Goal: Task Accomplishment & Management: Complete application form

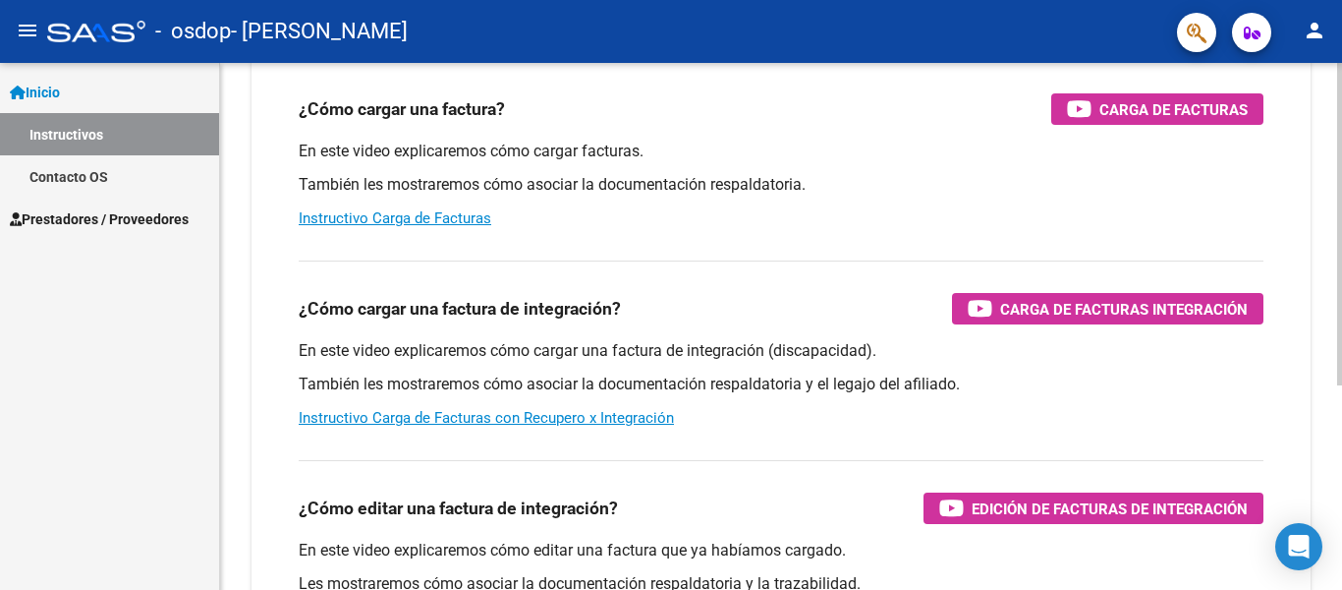
scroll to position [197, 0]
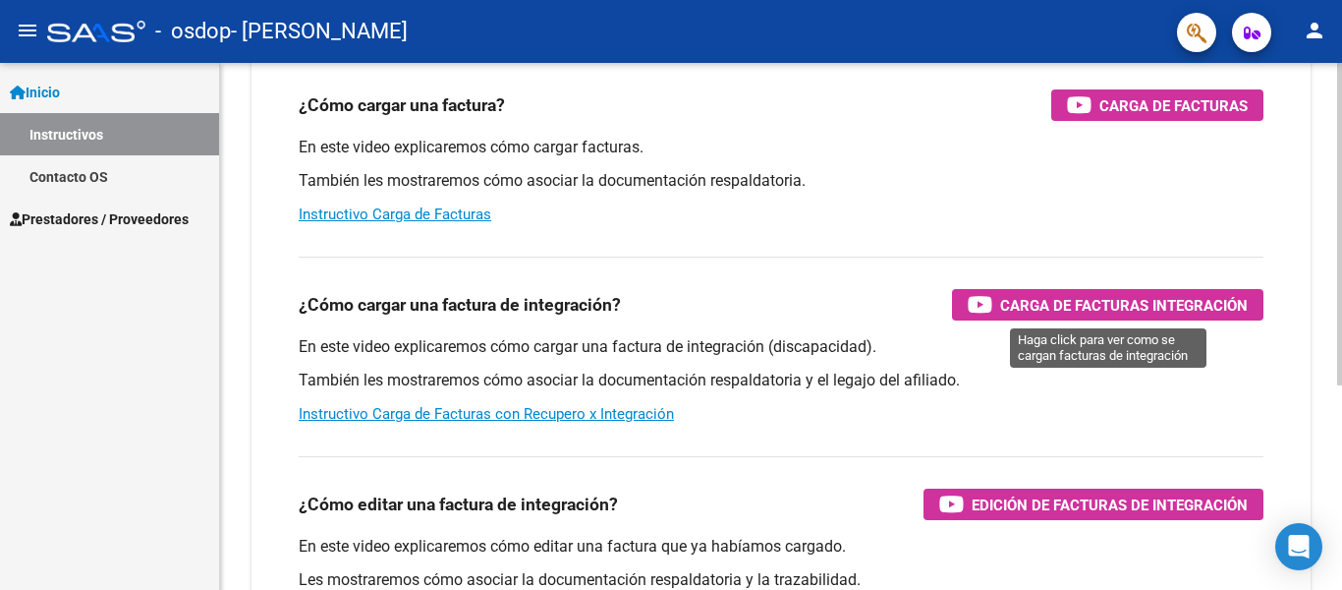
click at [1092, 302] on span "Carga de Facturas Integración" at bounding box center [1124, 305] width 248 height 25
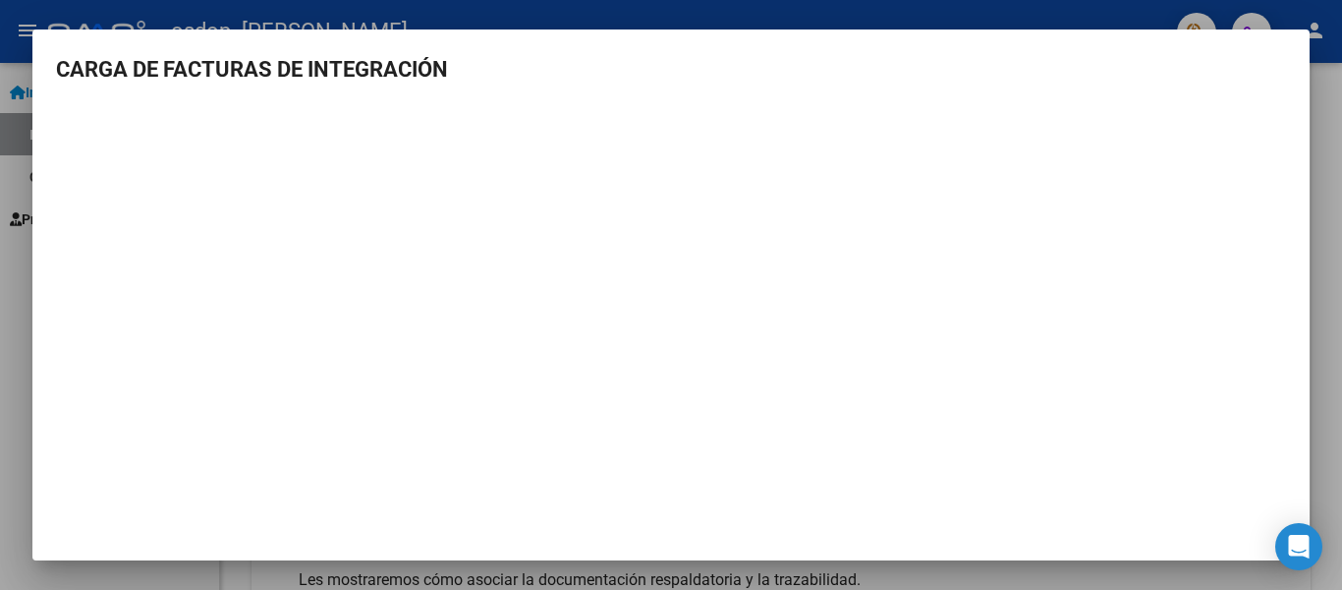
click at [1335, 151] on div at bounding box center [671, 295] width 1342 height 590
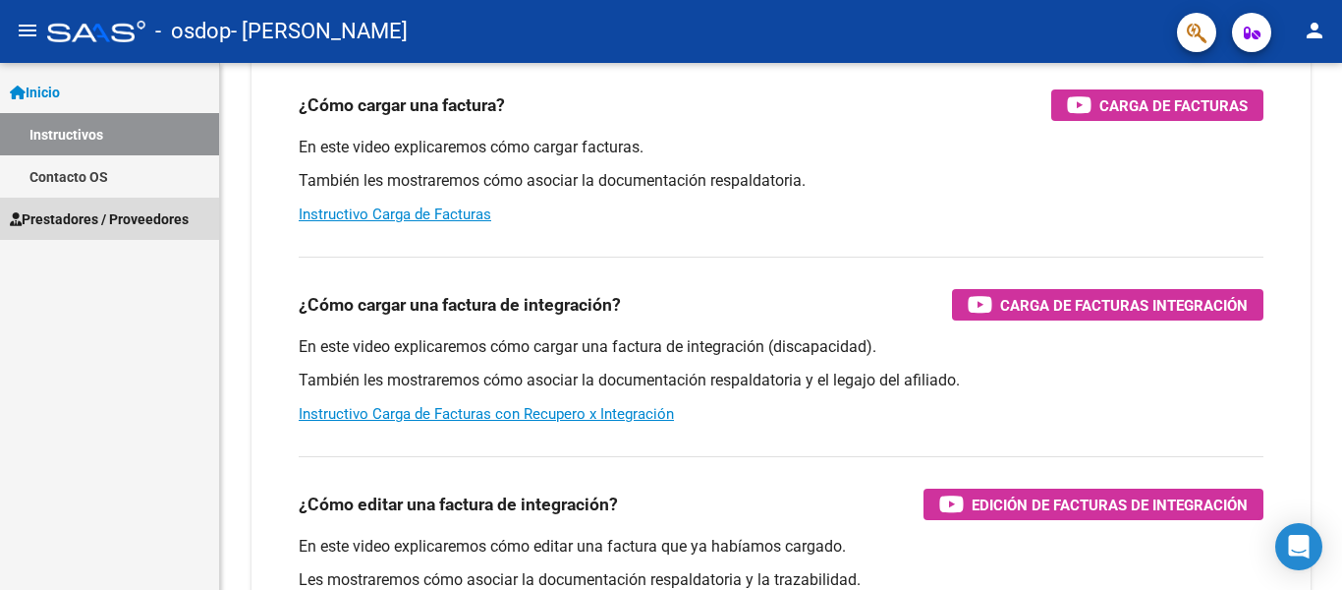
click at [62, 219] on span "Prestadores / Proveedores" at bounding box center [99, 219] width 179 height 22
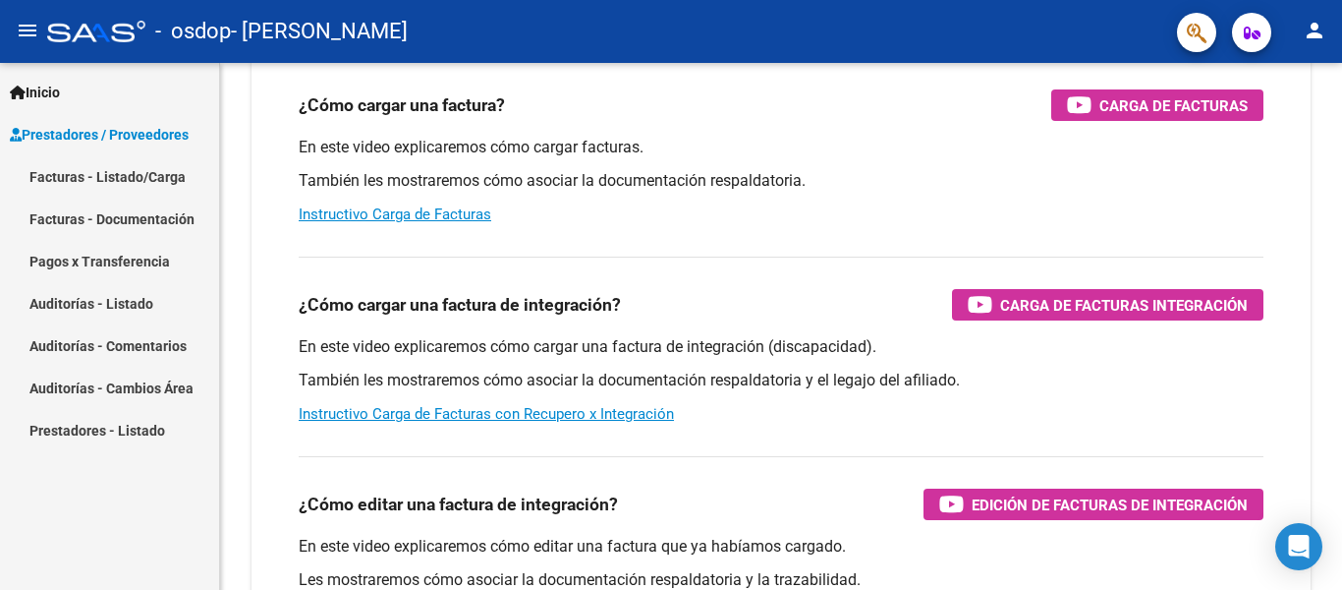
click at [41, 178] on link "Facturas - Listado/Carga" at bounding box center [109, 176] width 219 height 42
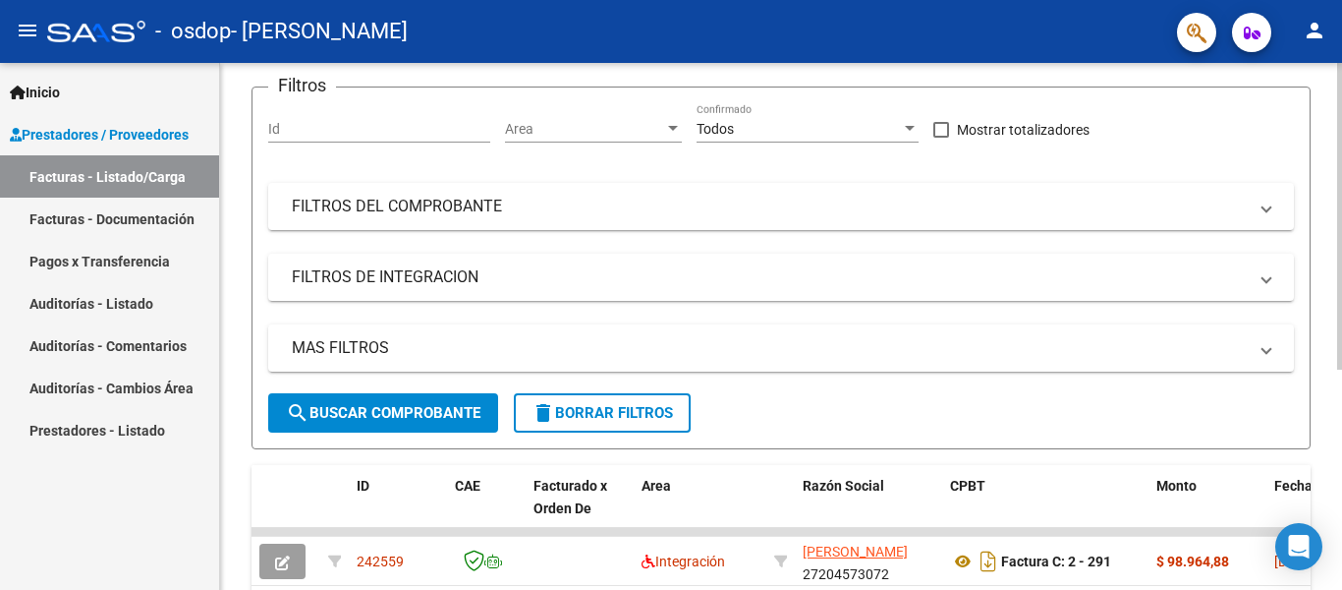
click at [391, 409] on span "search Buscar Comprobante" at bounding box center [383, 413] width 195 height 18
click at [347, 411] on span "search Buscar Comprobante" at bounding box center [383, 413] width 195 height 18
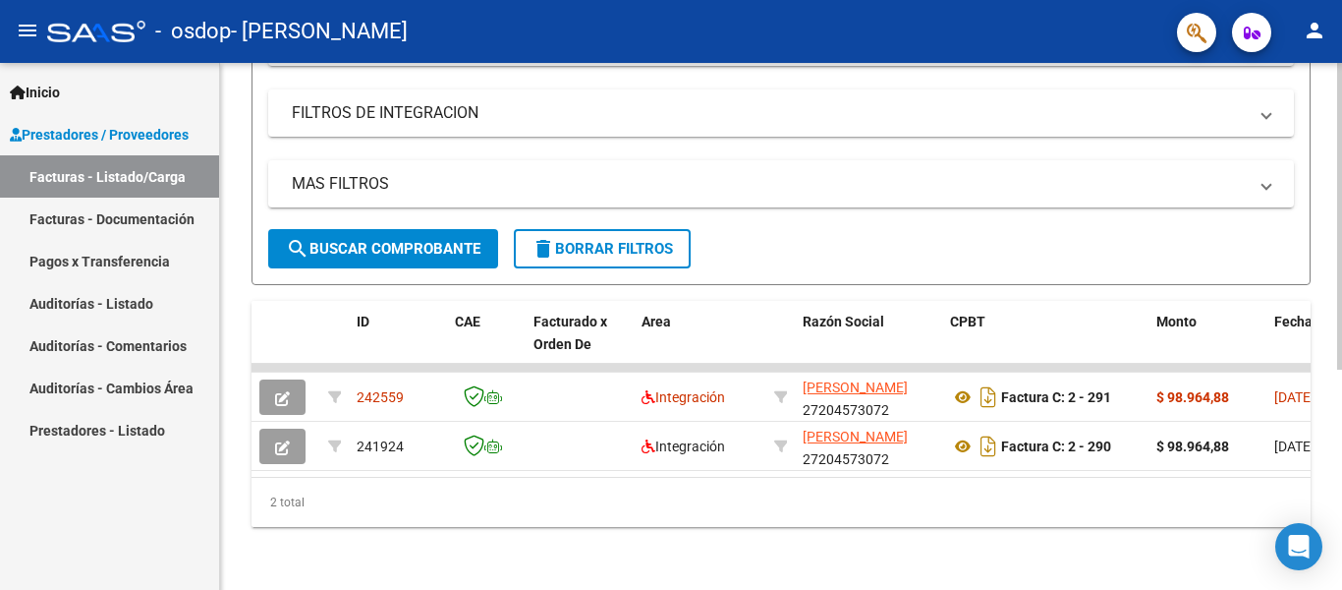
click at [359, 240] on span "search Buscar Comprobante" at bounding box center [383, 249] width 195 height 18
click at [380, 240] on span "search Buscar Comprobante" at bounding box center [383, 249] width 195 height 18
click at [87, 216] on link "Facturas - Documentación" at bounding box center [109, 219] width 219 height 42
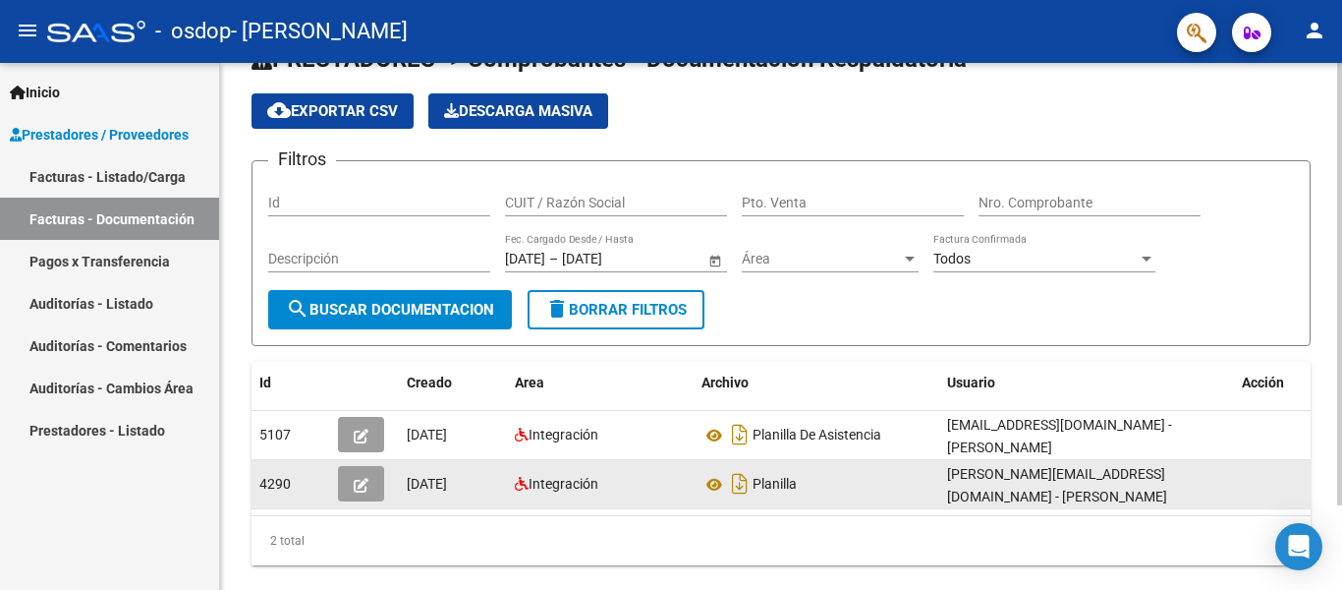
scroll to position [98, 0]
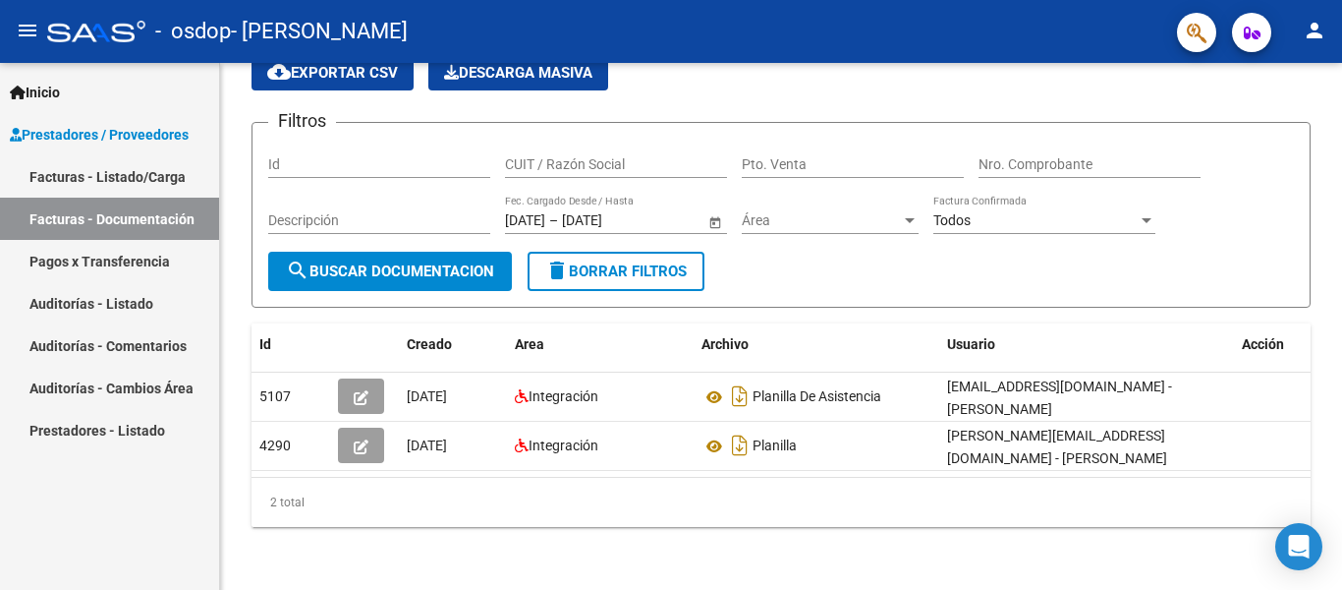
click at [91, 134] on span "Prestadores / Proveedores" at bounding box center [99, 135] width 179 height 22
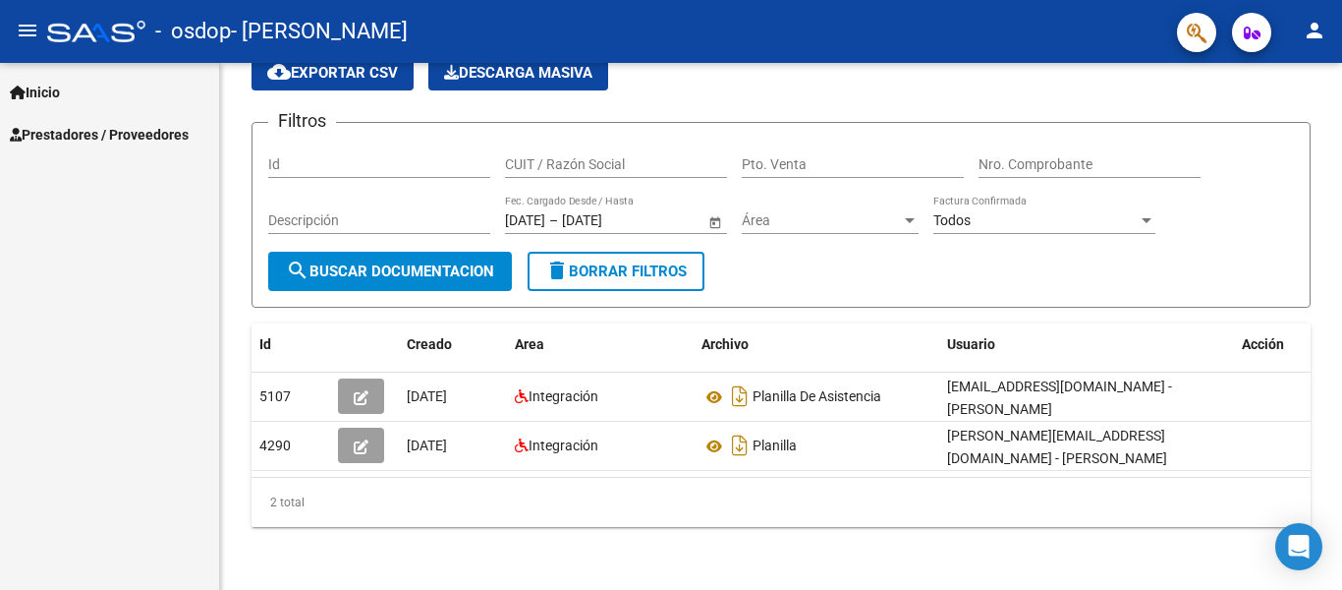
click at [41, 87] on span "Inicio" at bounding box center [35, 93] width 50 height 22
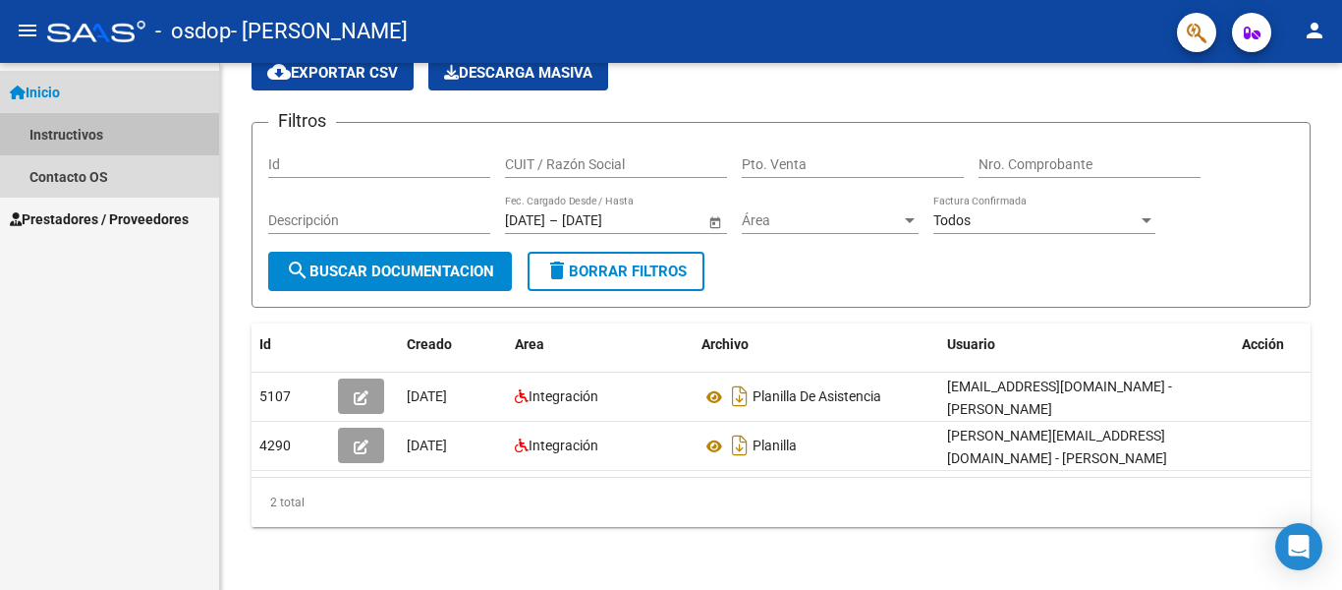
click at [59, 131] on link "Instructivos" at bounding box center [109, 134] width 219 height 42
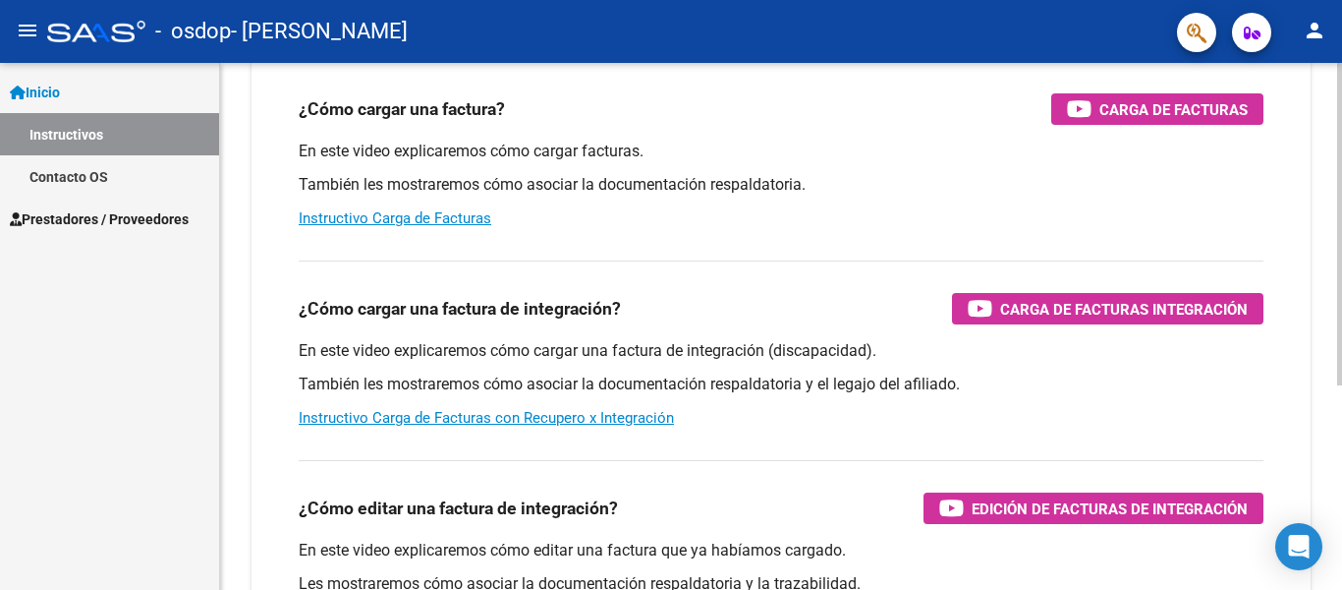
scroll to position [237, 0]
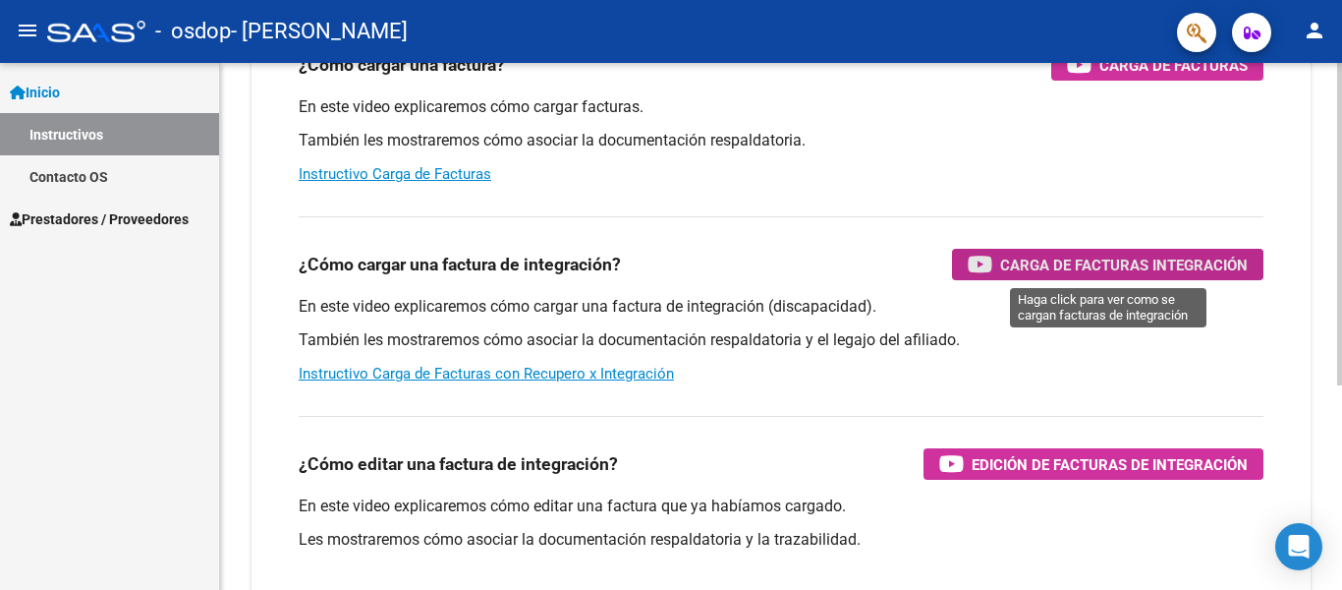
click at [1136, 259] on span "Carga de Facturas Integración" at bounding box center [1124, 265] width 248 height 25
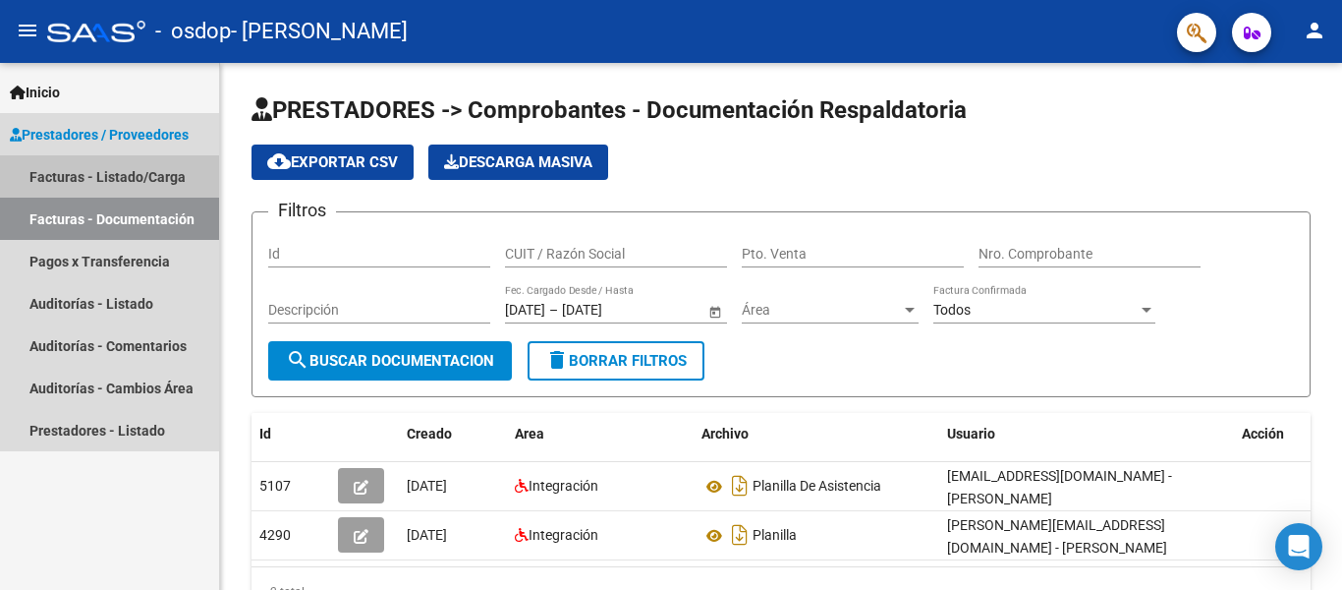
click at [103, 176] on link "Facturas - Listado/Carga" at bounding box center [109, 176] width 219 height 42
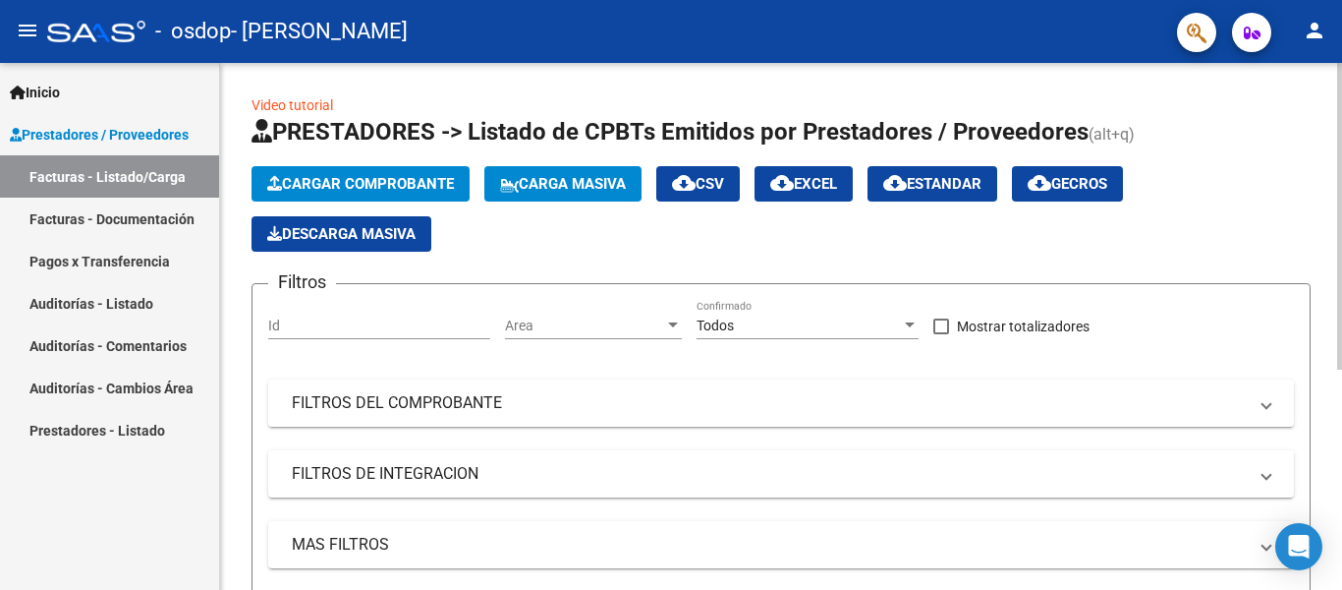
click at [358, 186] on span "Cargar Comprobante" at bounding box center [360, 184] width 187 height 18
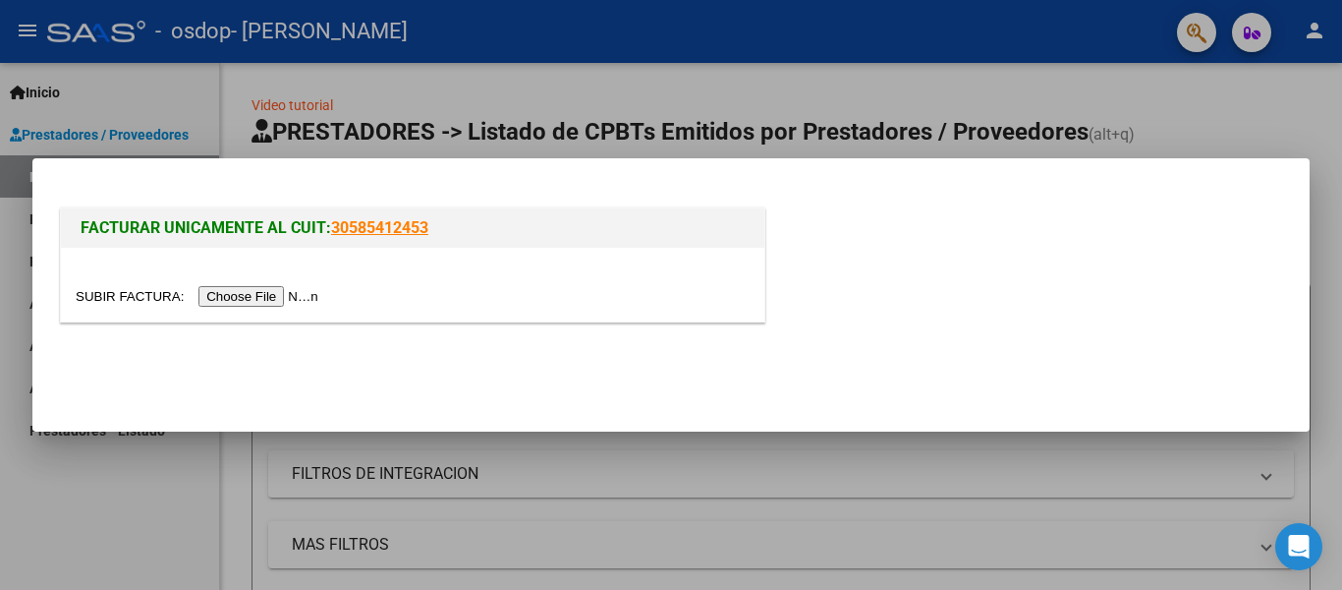
click at [263, 292] on input "file" at bounding box center [200, 296] width 249 height 21
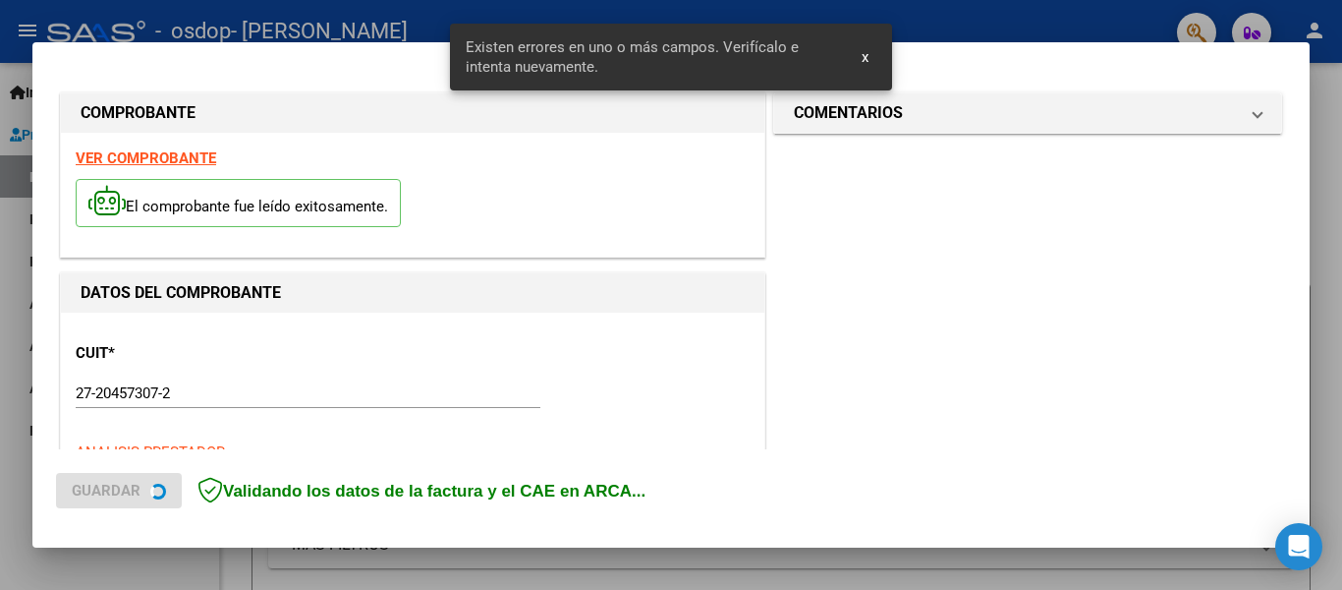
scroll to position [456, 0]
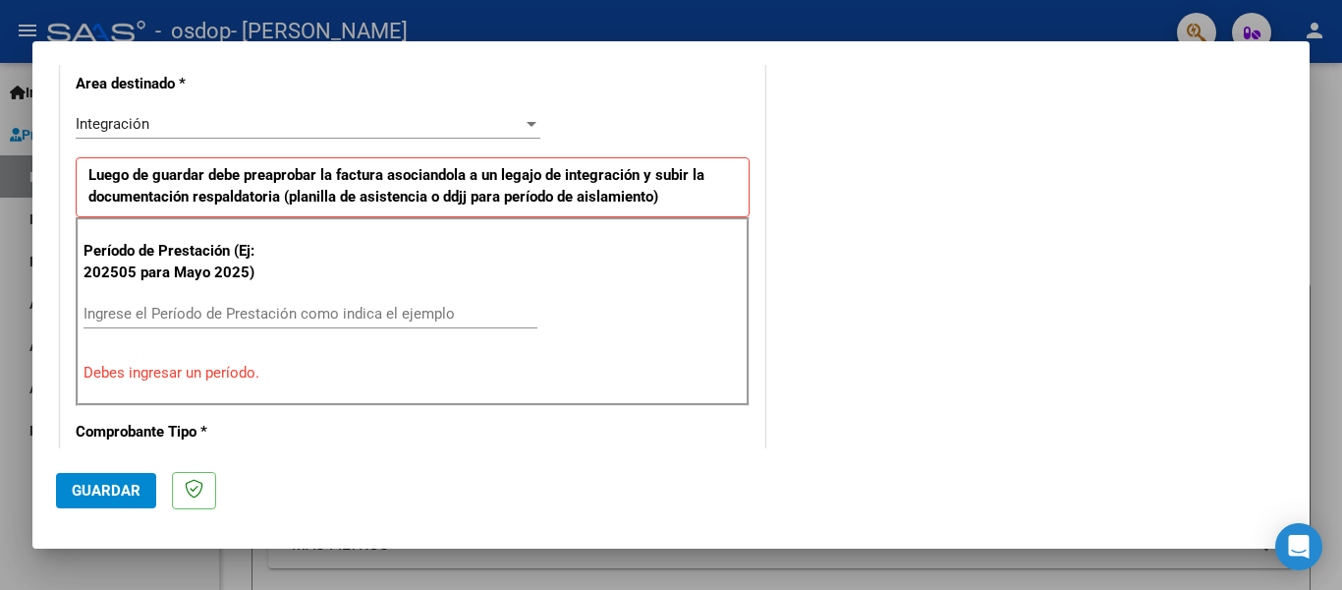
click at [524, 119] on div at bounding box center [532, 124] width 18 height 16
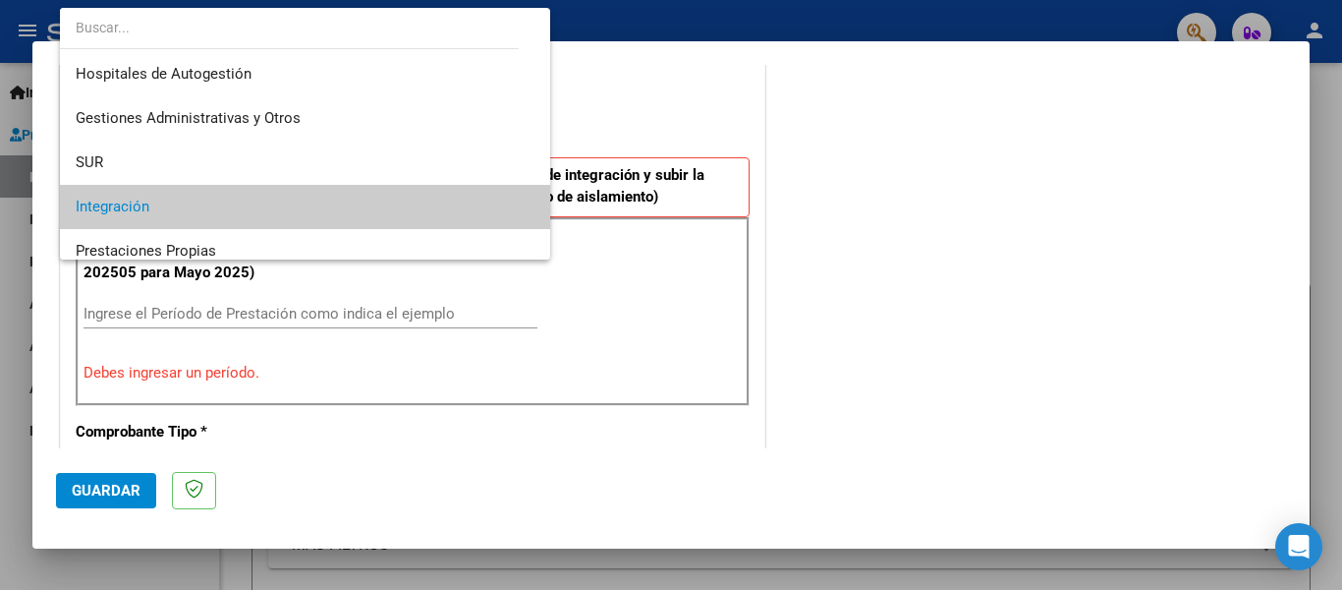
scroll to position [83, 0]
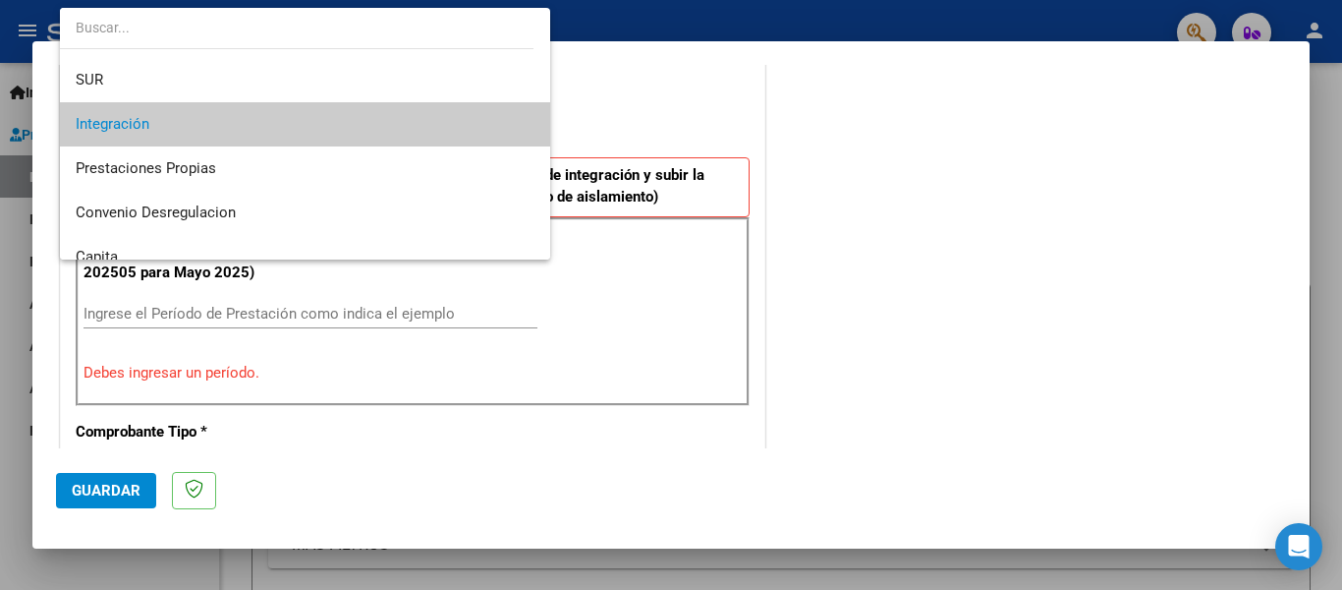
click at [184, 119] on span "Integración" at bounding box center [305, 124] width 459 height 44
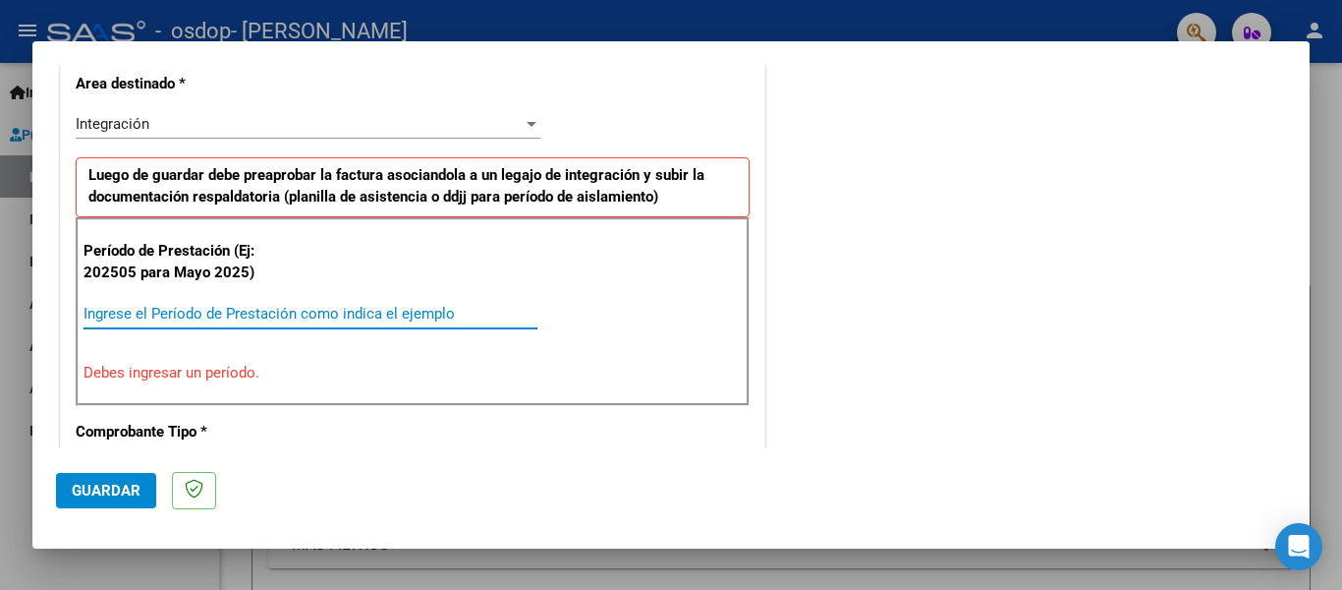
click at [199, 309] on input "Ingrese el Período de Prestación como indica el ejemplo" at bounding box center [311, 314] width 454 height 18
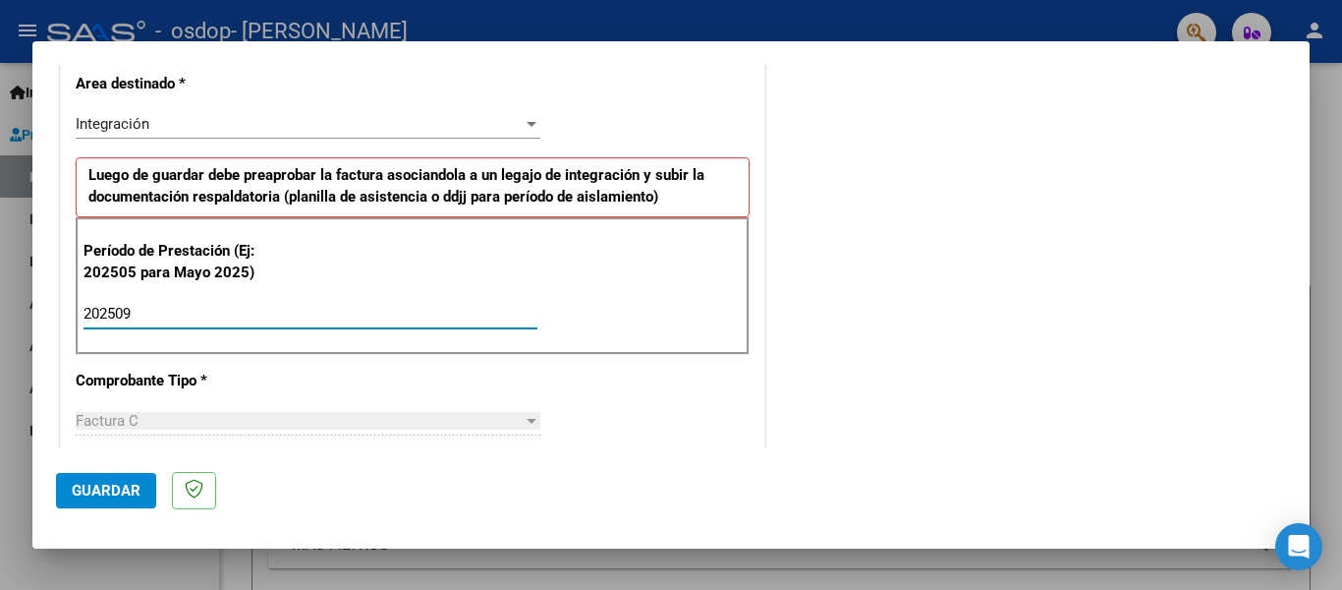
type input "202509"
click at [95, 490] on span "Guardar" at bounding box center [106, 491] width 69 height 18
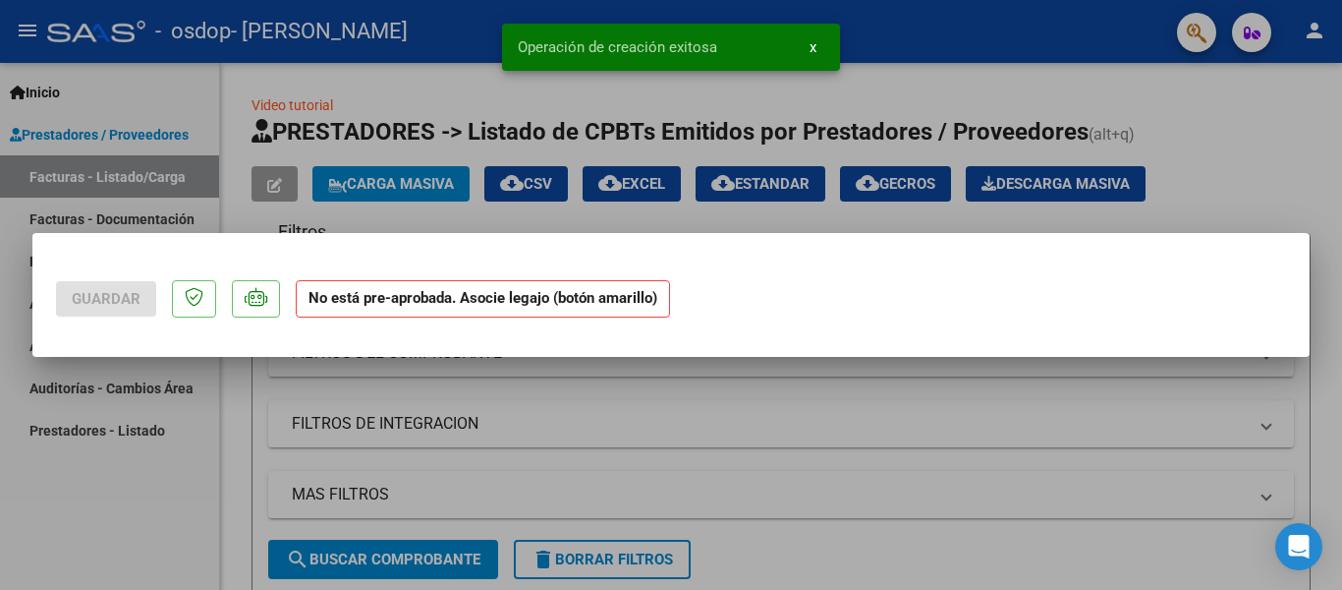
scroll to position [0, 0]
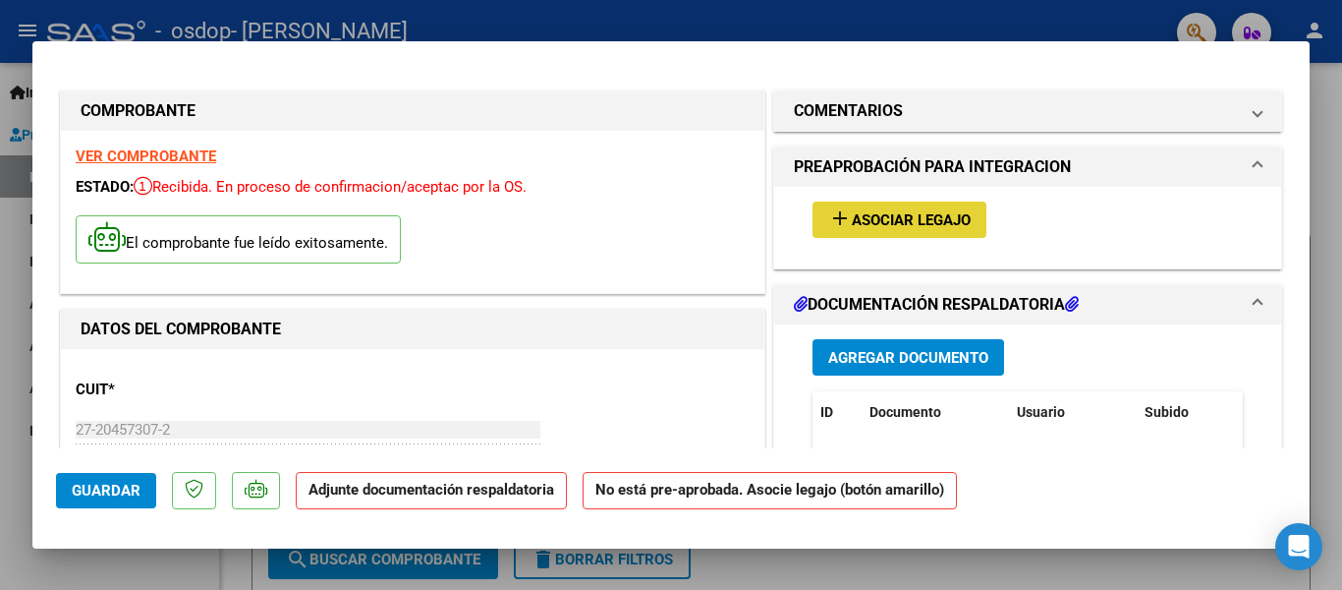
click at [899, 217] on span "Asociar Legajo" at bounding box center [911, 220] width 119 height 18
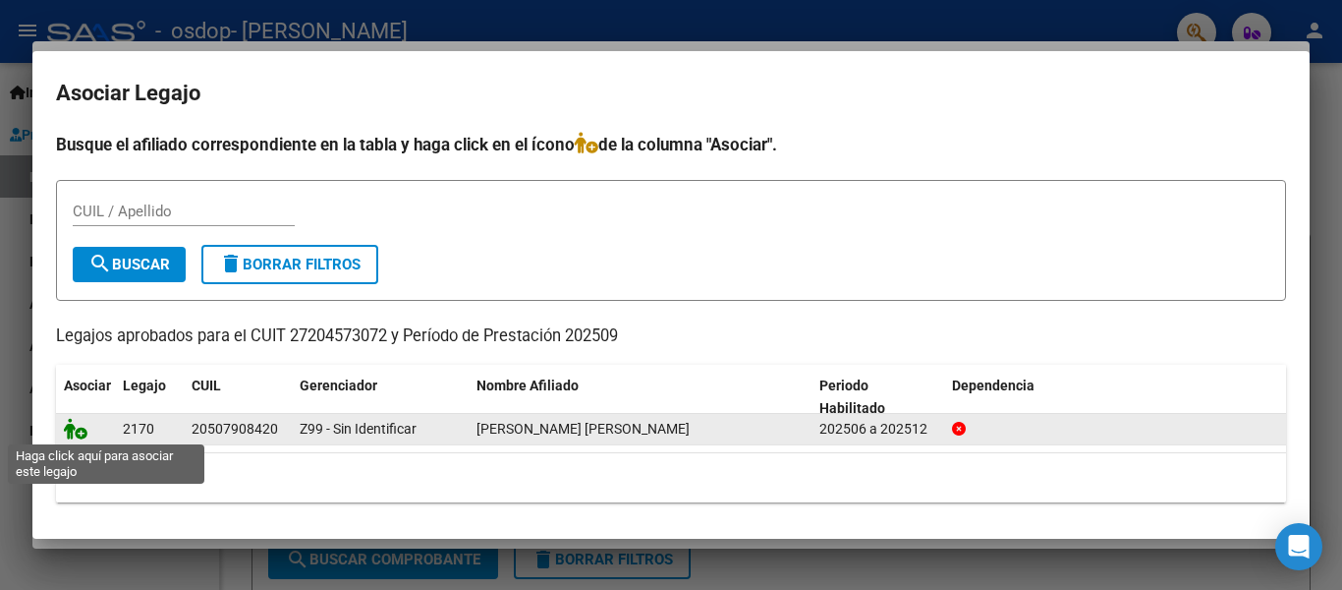
click at [80, 432] on icon at bounding box center [76, 429] width 24 height 22
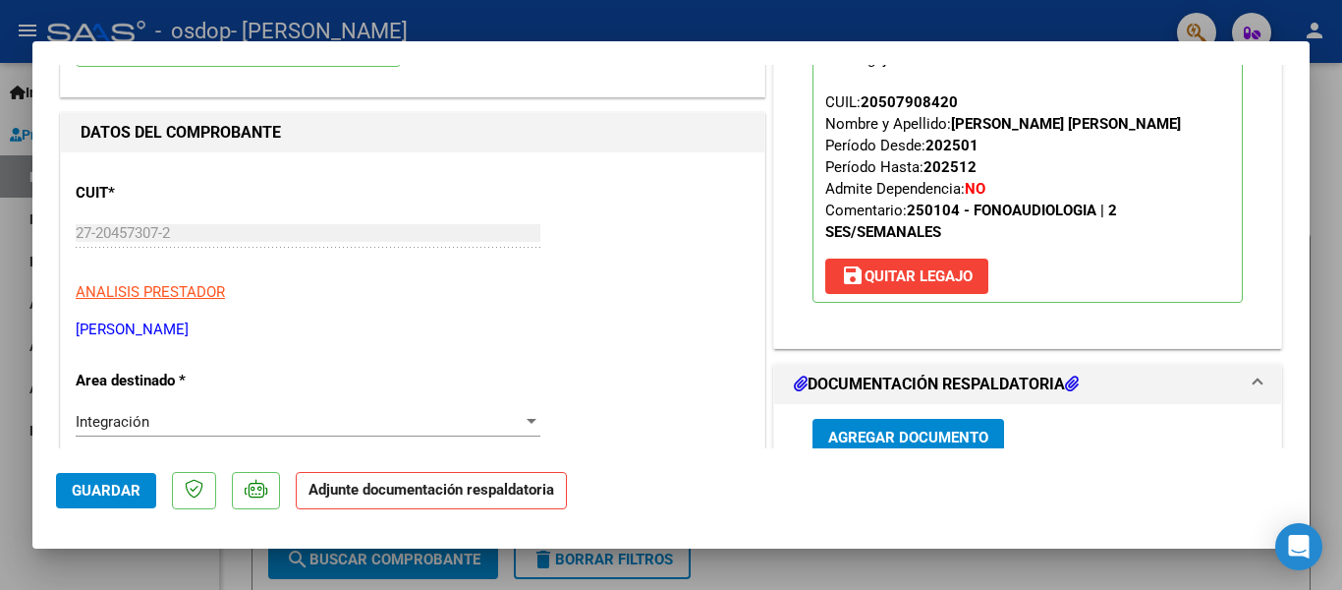
scroll to position [393, 0]
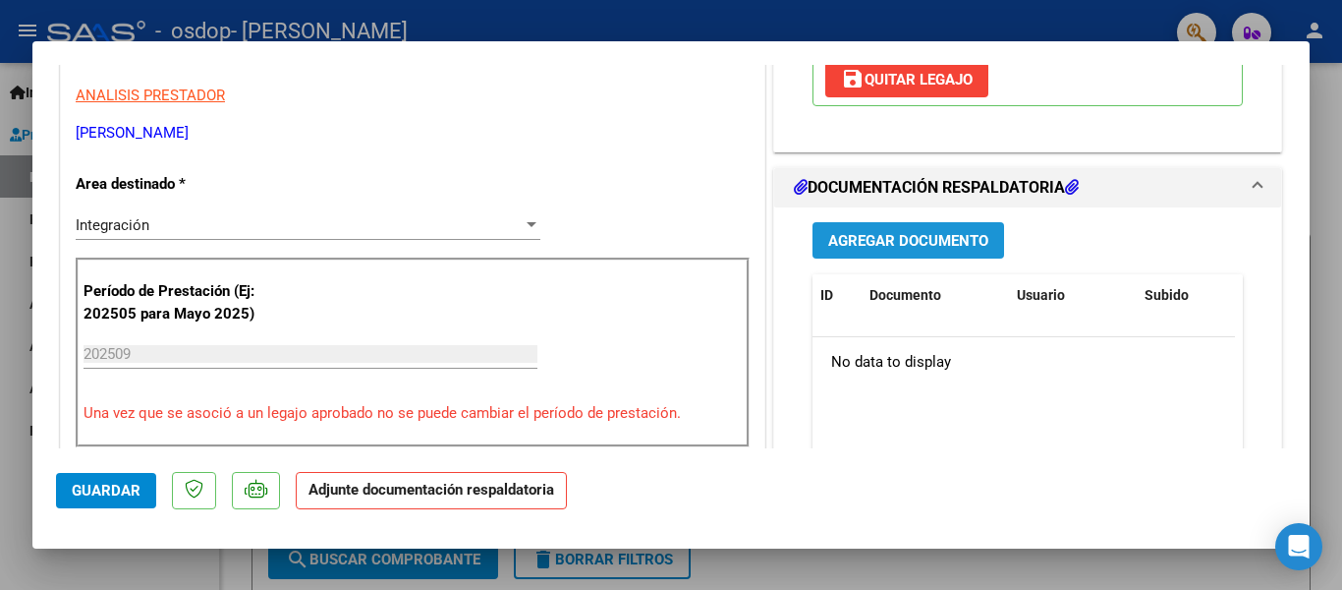
click at [916, 250] on span "Agregar Documento" at bounding box center [908, 241] width 160 height 18
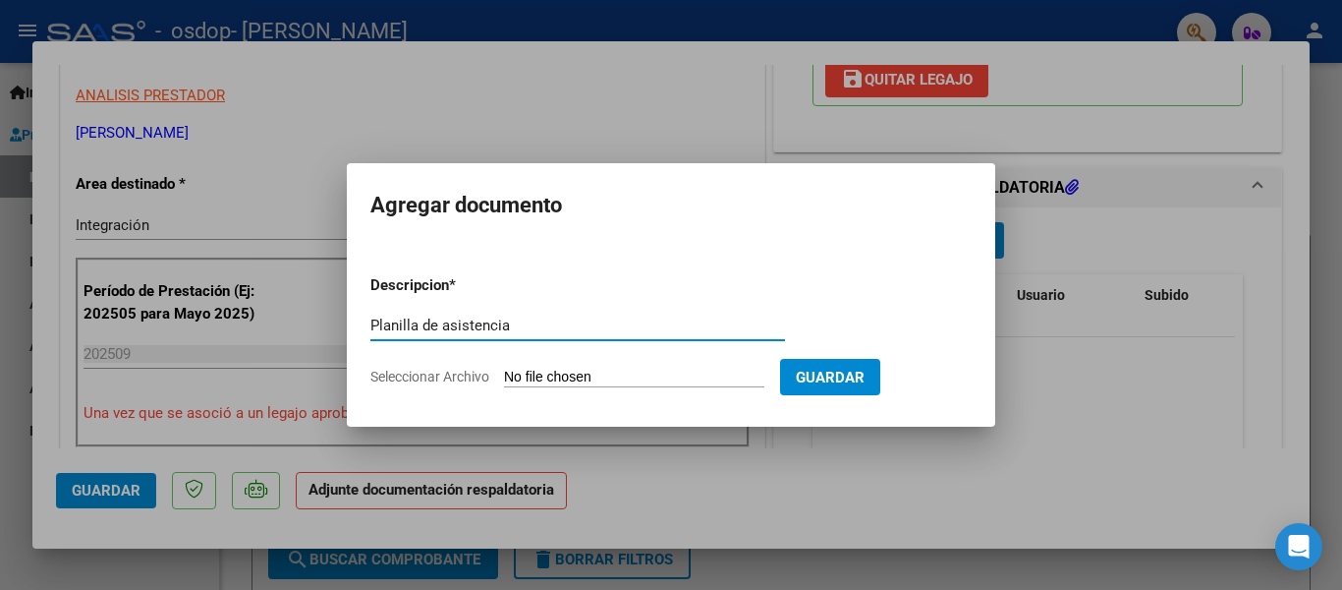
type input "Planilla de asistencia"
click at [444, 372] on span "Seleccionar Archivo" at bounding box center [429, 377] width 119 height 16
click at [504, 372] on input "Seleccionar Archivo" at bounding box center [634, 378] width 260 height 19
type input "C:\fakepath\PLANILLA ASISTENCIA [PERSON_NAME] [DATE].pdf"
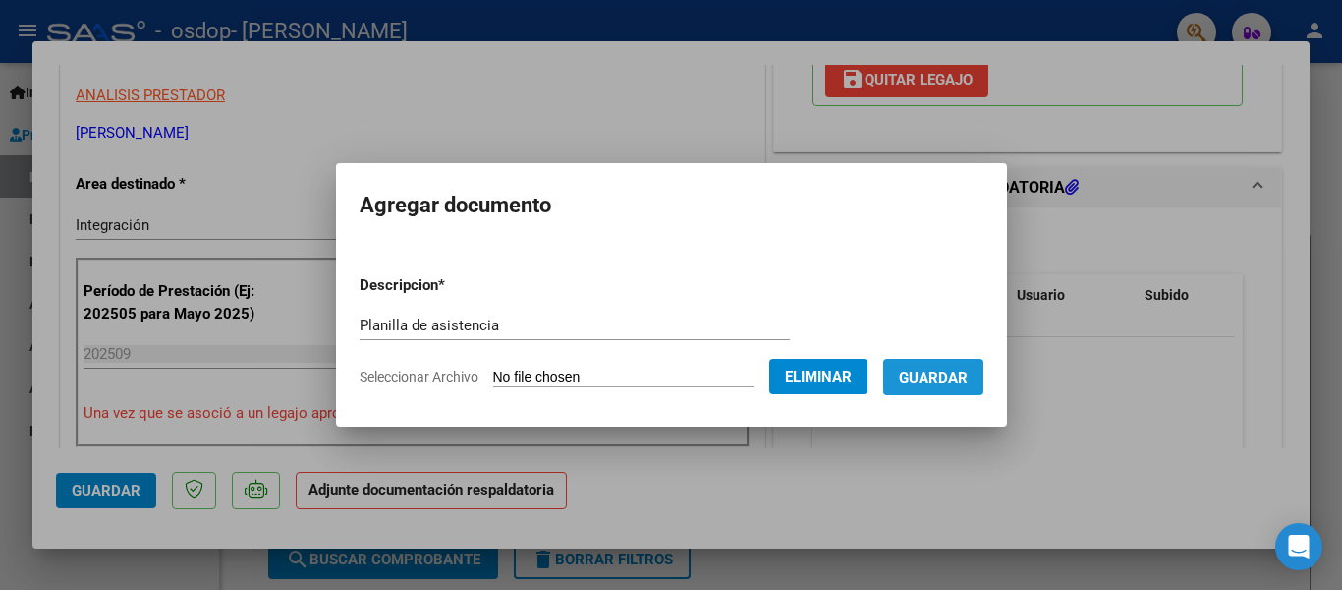
click at [926, 373] on span "Guardar" at bounding box center [933, 378] width 69 height 18
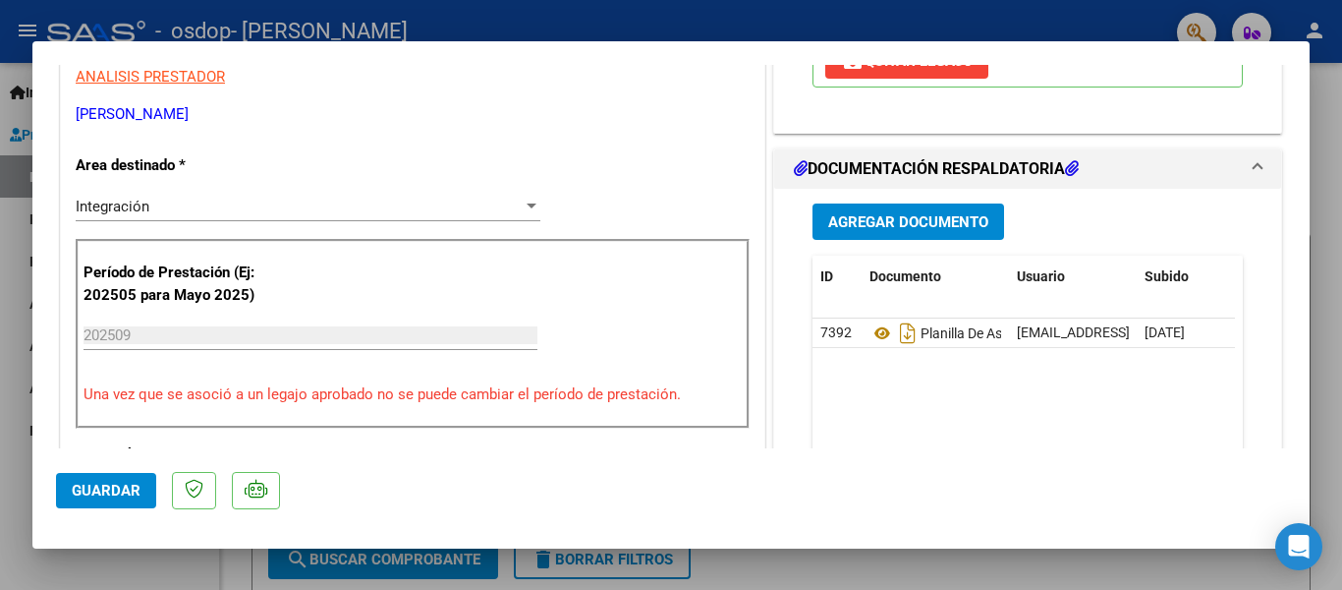
scroll to position [451, 0]
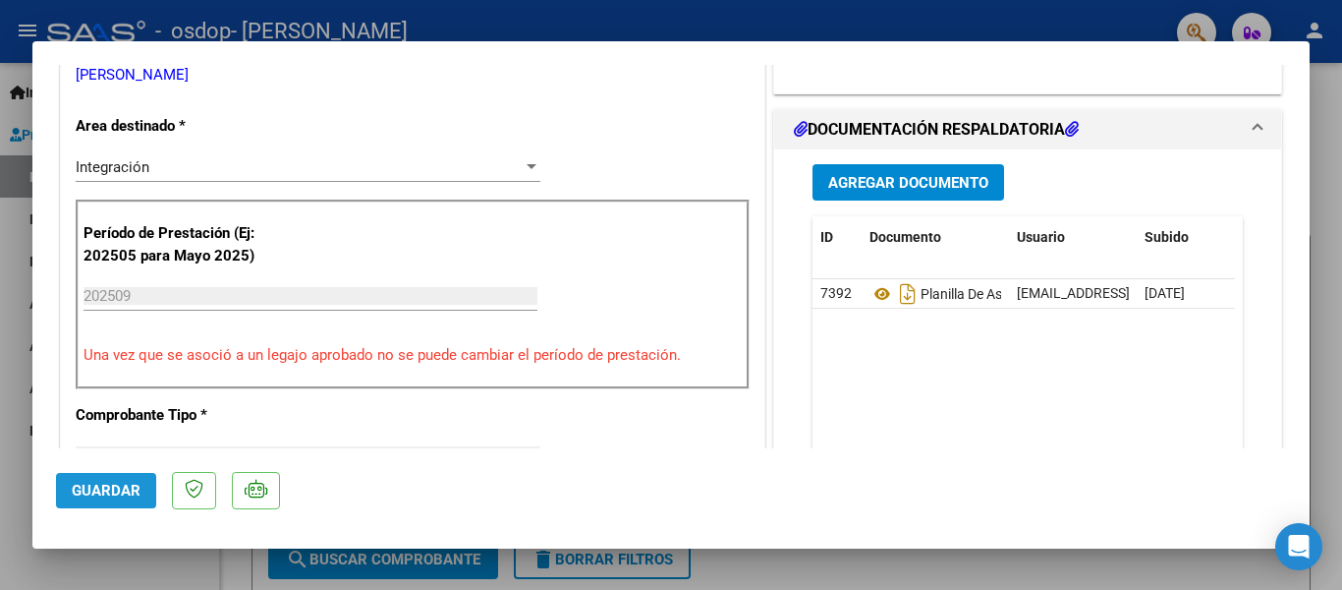
click at [103, 484] on span "Guardar" at bounding box center [106, 491] width 69 height 18
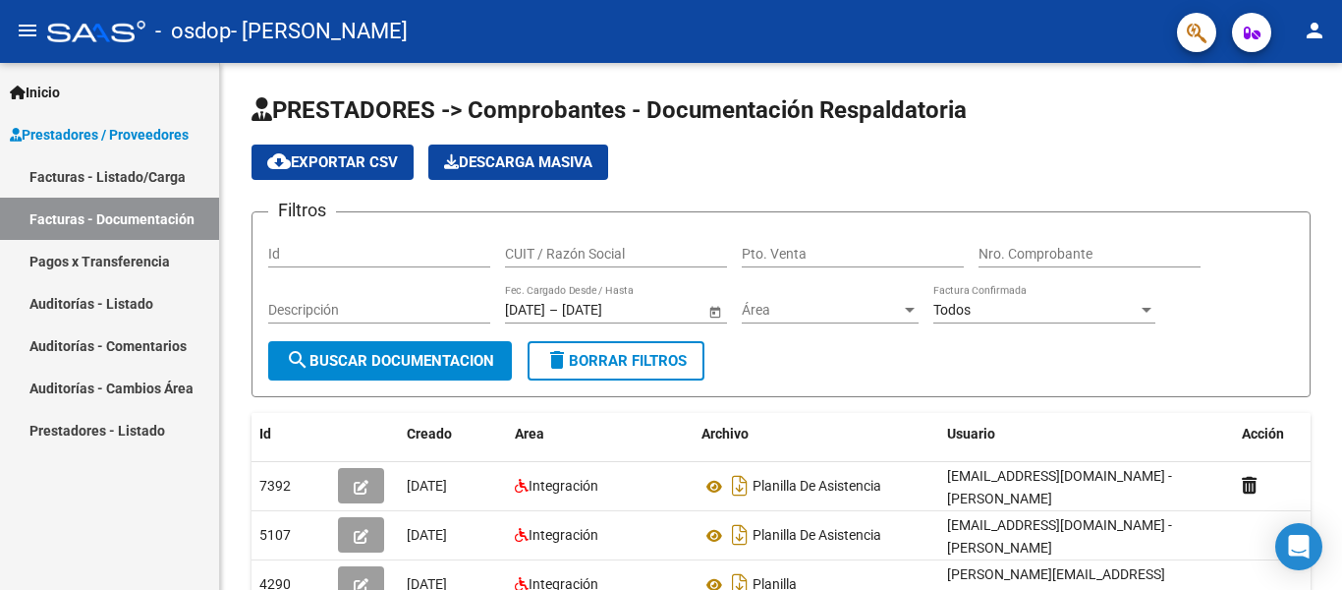
click at [76, 180] on link "Facturas - Listado/Carga" at bounding box center [109, 176] width 219 height 42
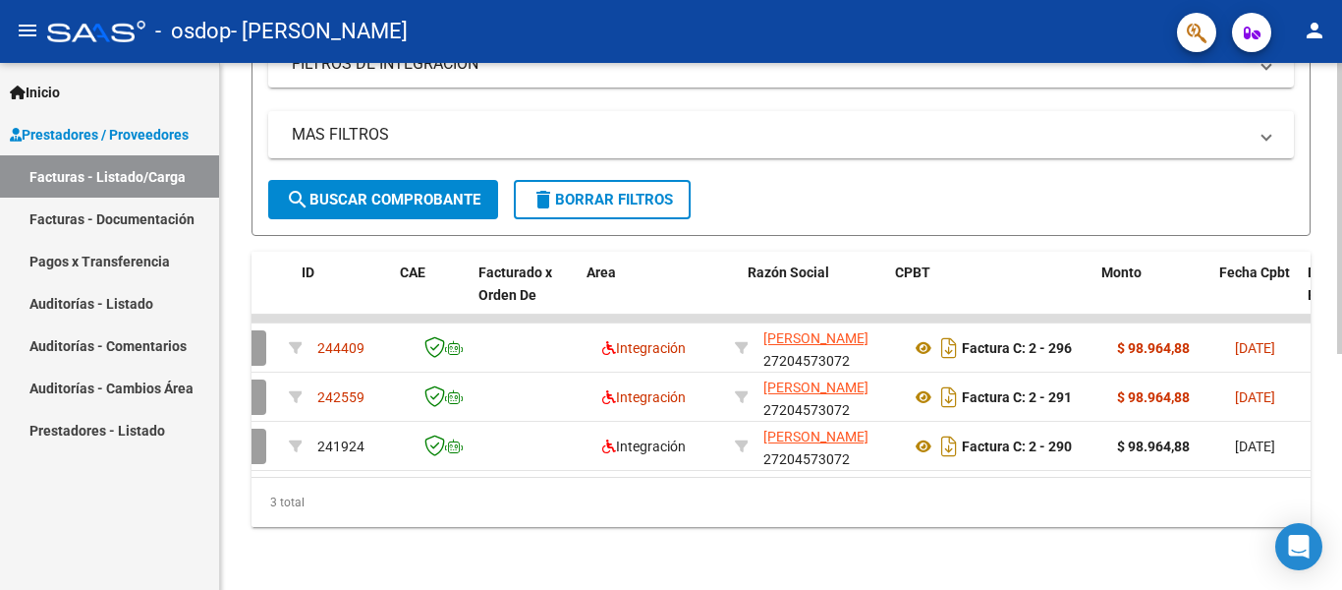
scroll to position [0, 79]
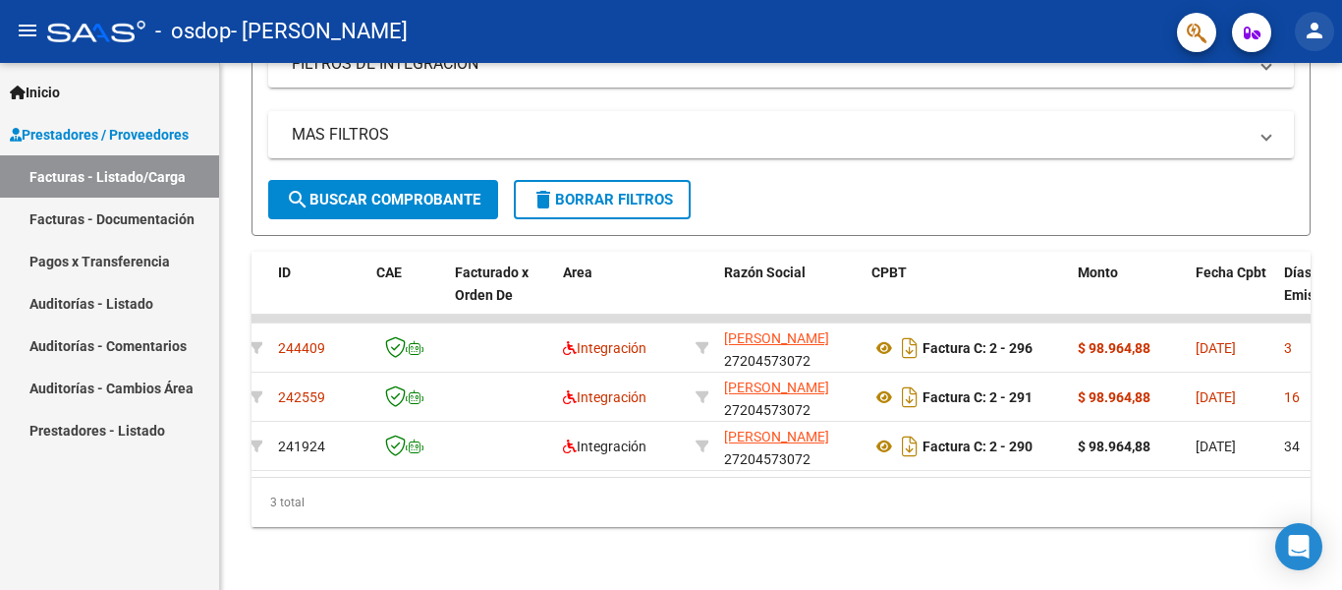
click at [1313, 26] on mat-icon "person" at bounding box center [1315, 31] width 24 height 24
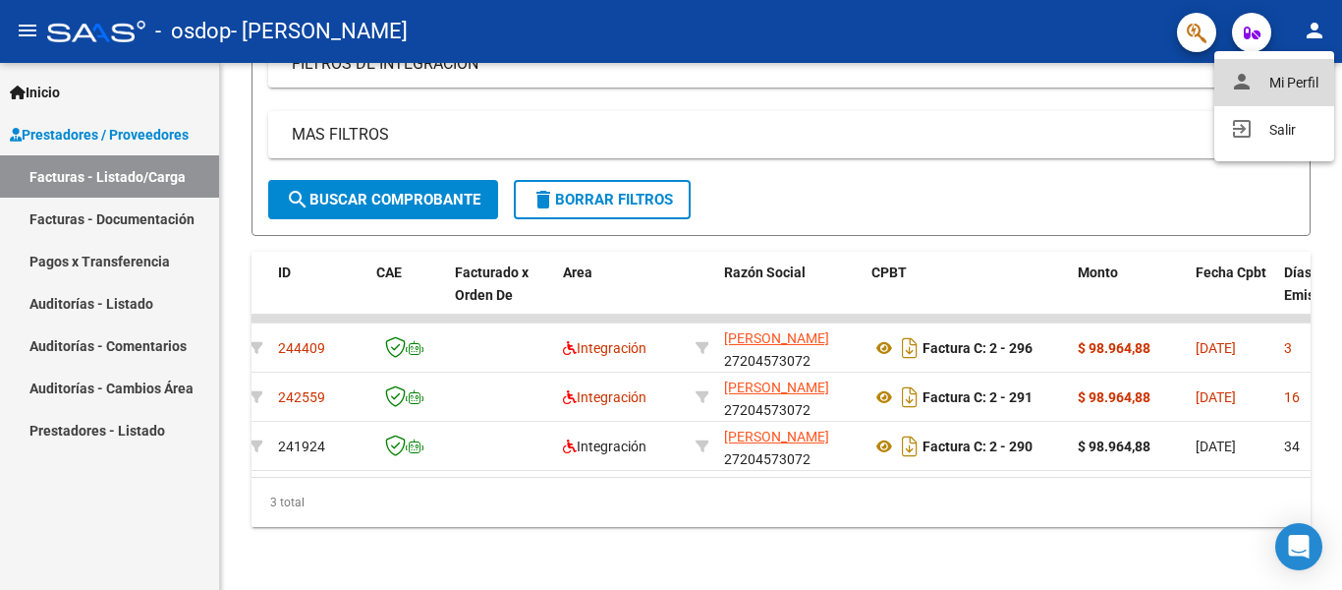
click at [1260, 82] on button "person Mi Perfil" at bounding box center [1275, 82] width 120 height 47
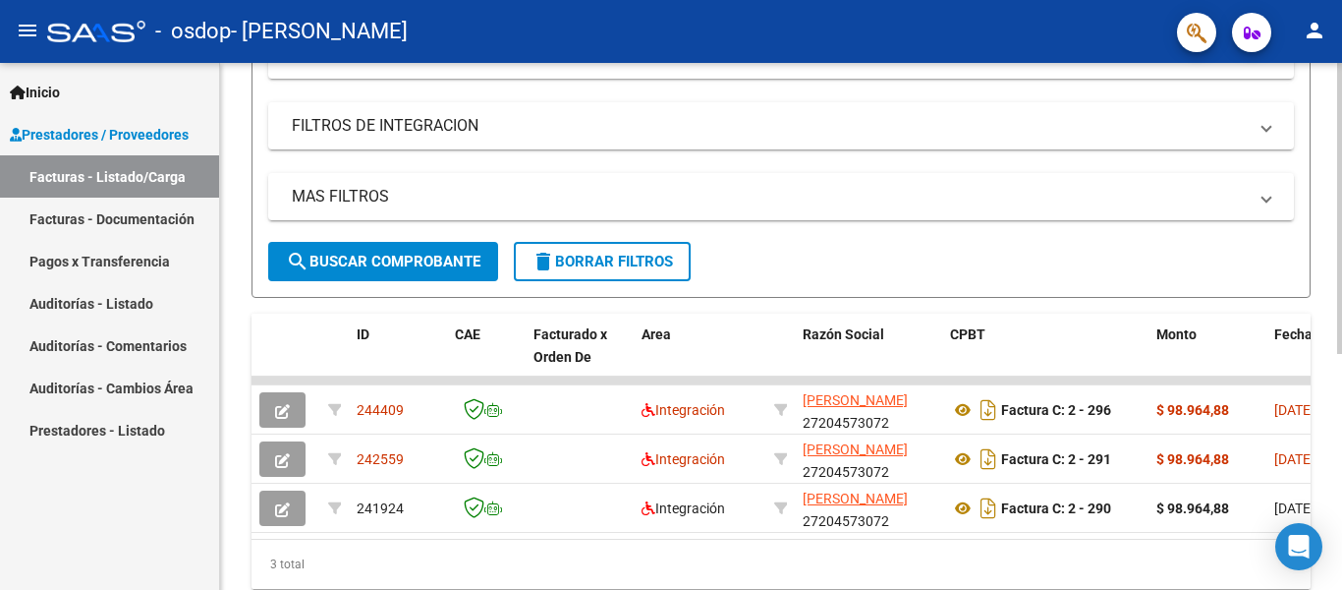
scroll to position [427, 0]
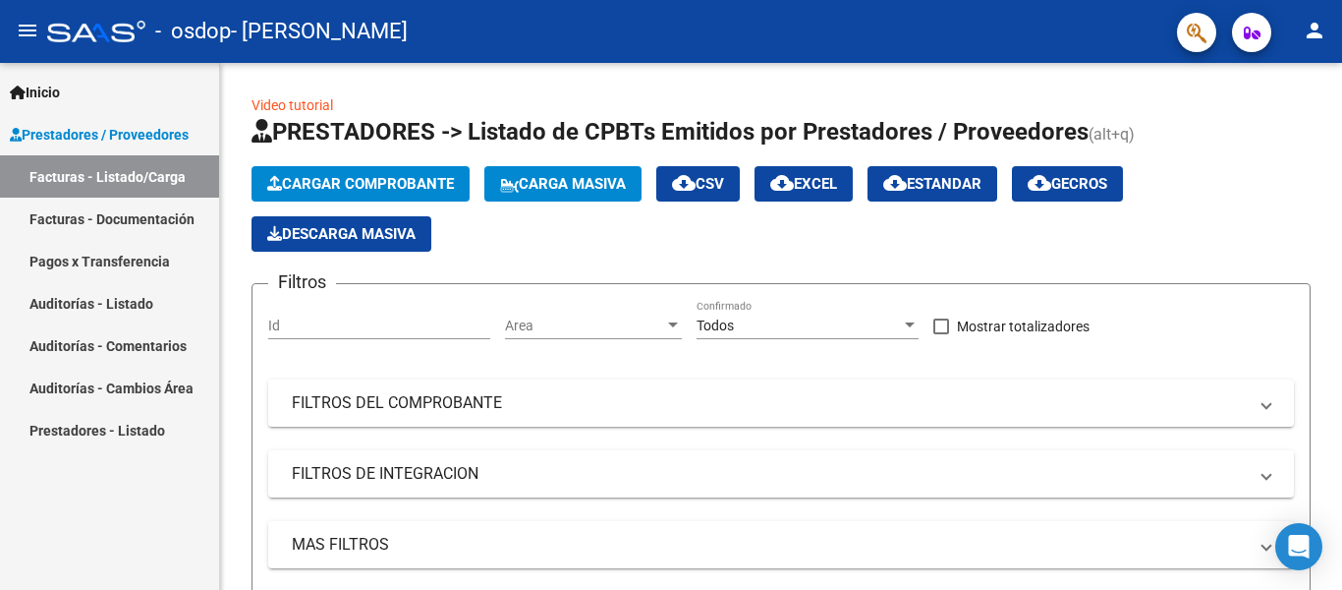
click at [1245, 33] on icon "button" at bounding box center [1252, 33] width 17 height 15
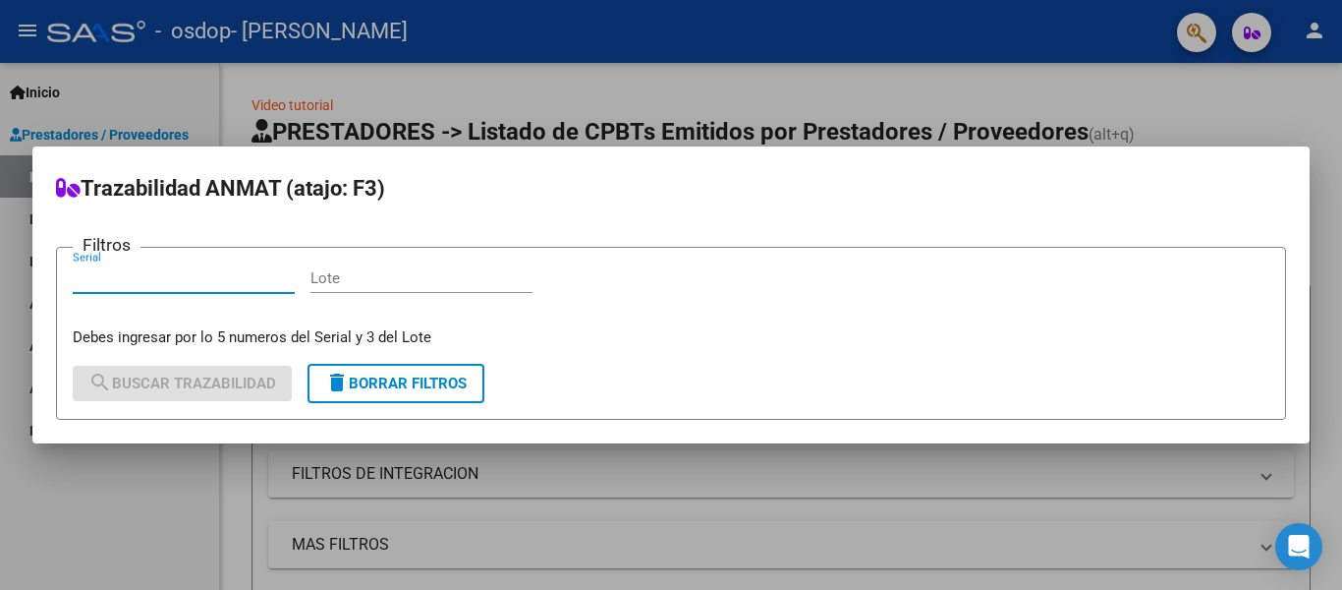
click at [1024, 53] on div at bounding box center [671, 295] width 1342 height 590
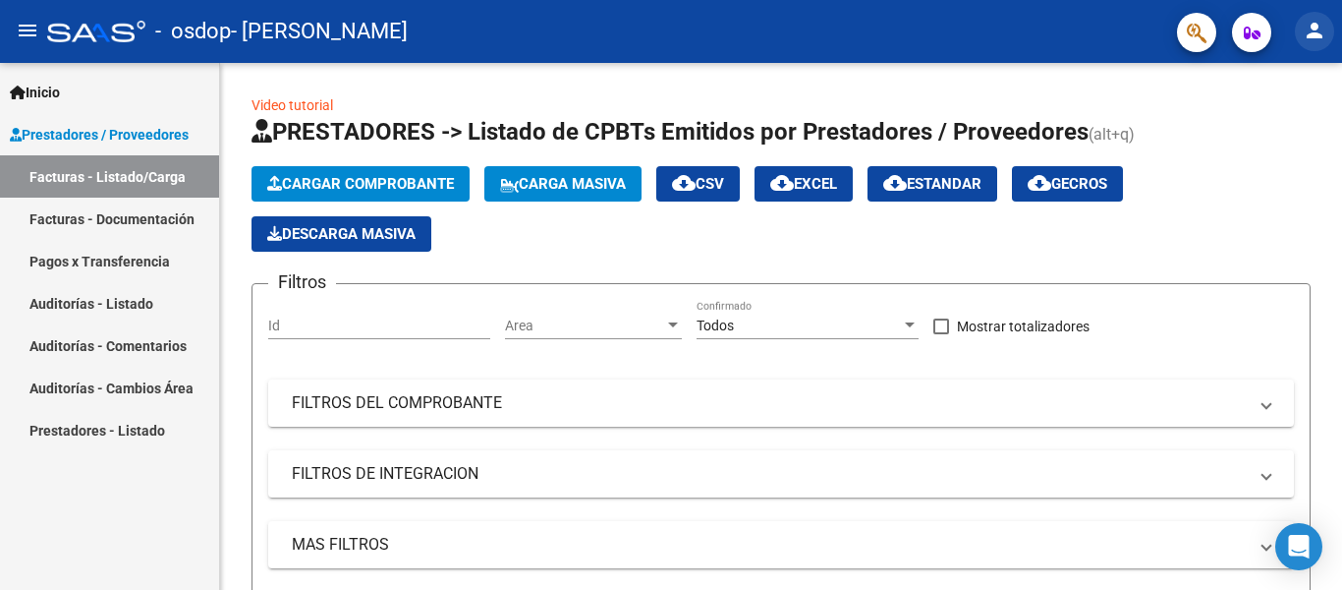
click at [1316, 31] on mat-icon "person" at bounding box center [1315, 31] width 24 height 24
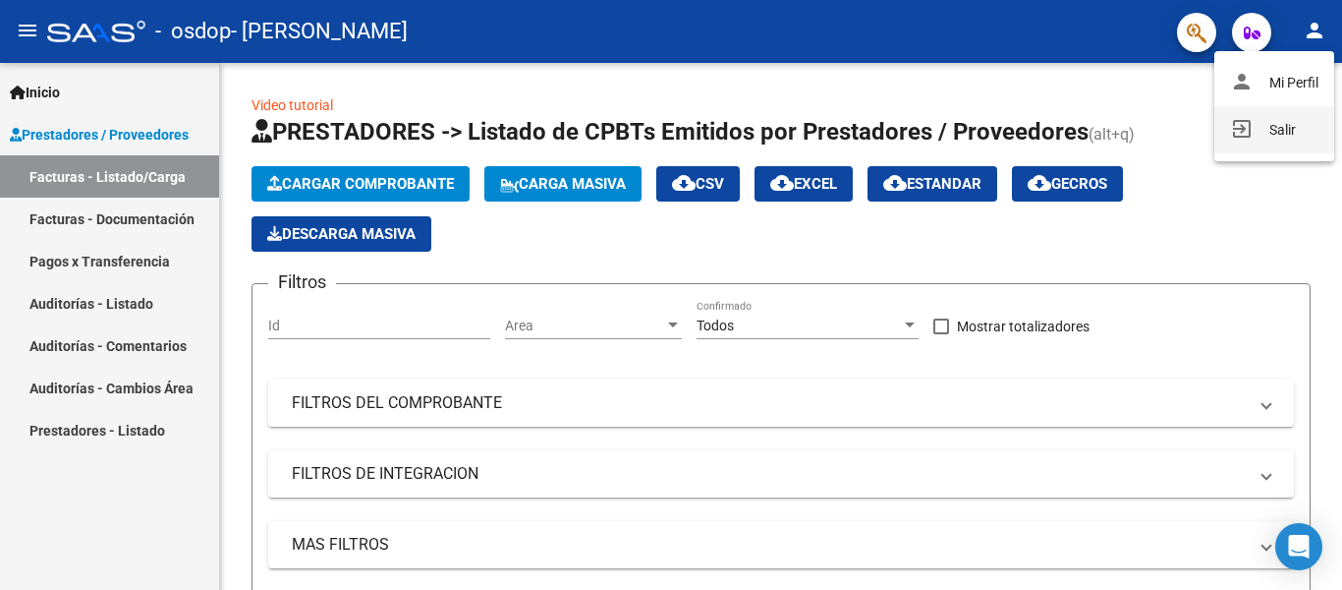
click at [1273, 128] on button "exit_to_app Salir" at bounding box center [1275, 129] width 120 height 47
